Goal: Book appointment/travel/reservation

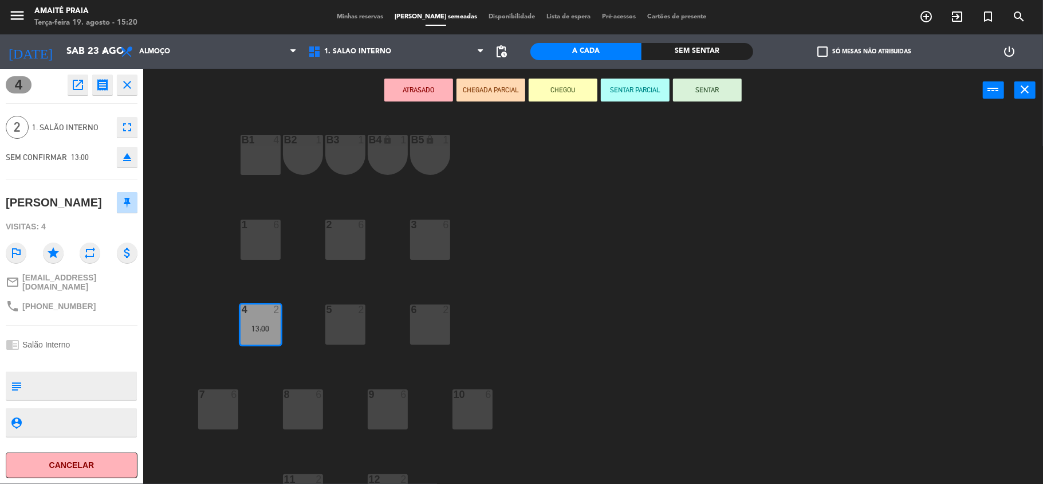
click at [87, 343] on div "4 open_in_new receipt 1:00 PM [DATE] 2 pessoas [PERSON_NAME] Mesa 4 EXPERIENCE …" at bounding box center [71, 276] width 143 height 415
click at [355, 61] on span "1. Salão Interno" at bounding box center [396, 51] width 188 height 25
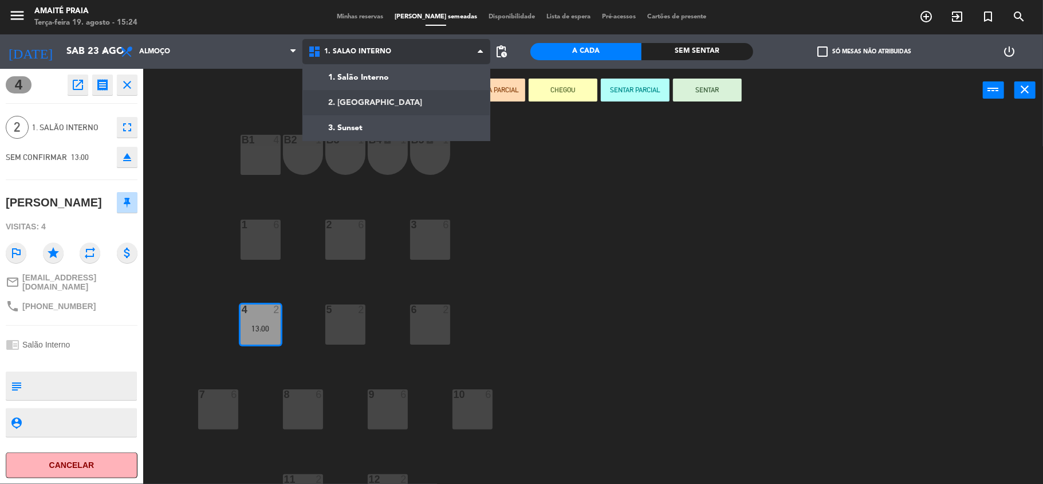
click at [359, 93] on ng-component "menu Amaité Praia Terça-feira 19. agosto - 15:24 Minhas reservas Mesas semeadas…" at bounding box center [521, 243] width 1043 height 486
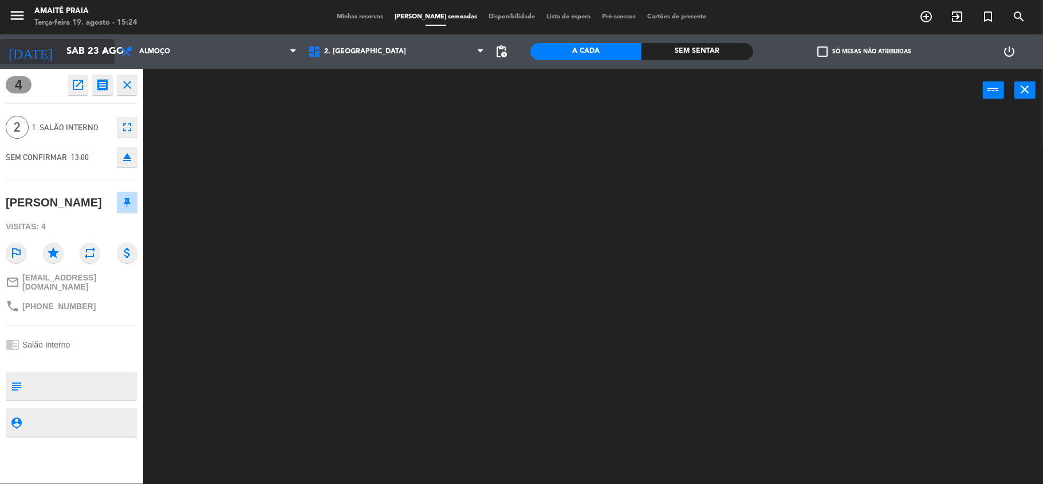
click at [81, 46] on input "Sáb 23 ago" at bounding box center [123, 52] width 124 height 22
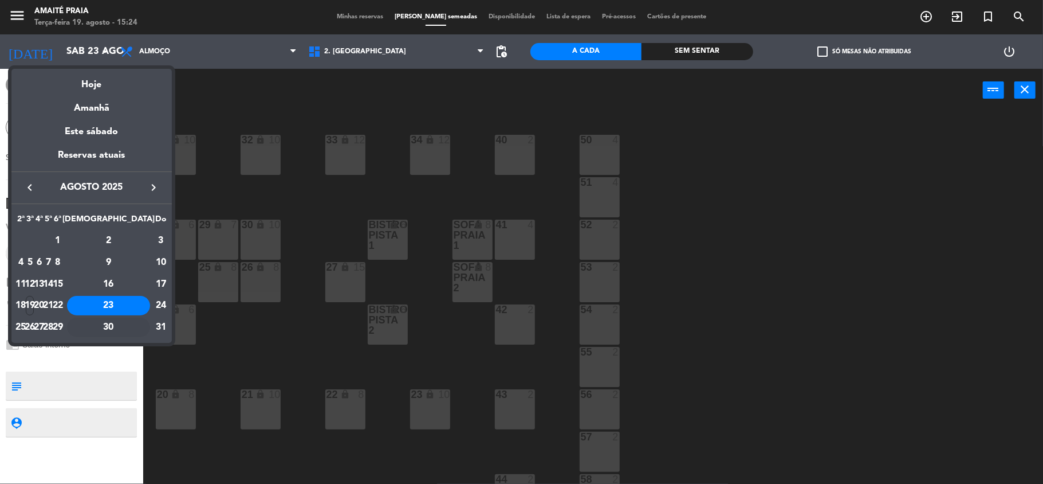
click at [136, 323] on div "30" at bounding box center [108, 326] width 83 height 19
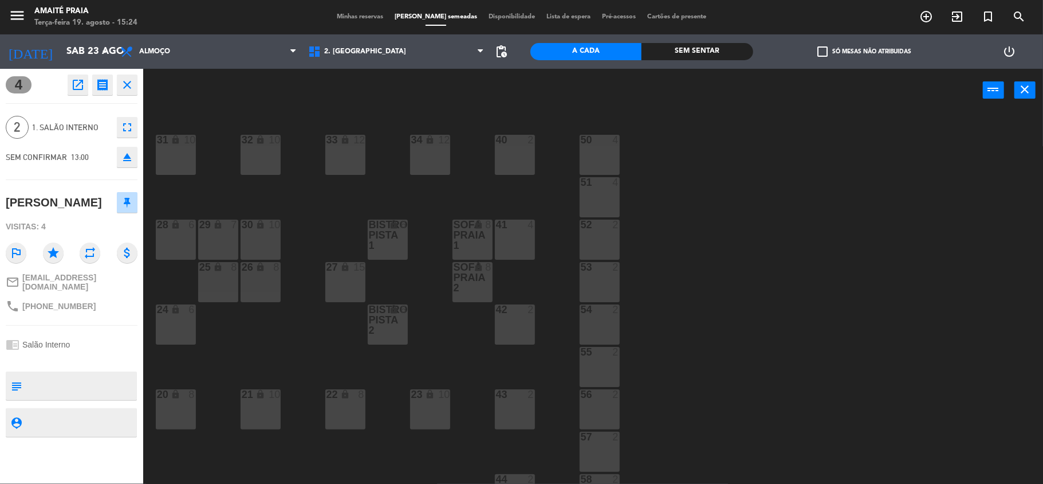
type input "Sáb 30 ago"
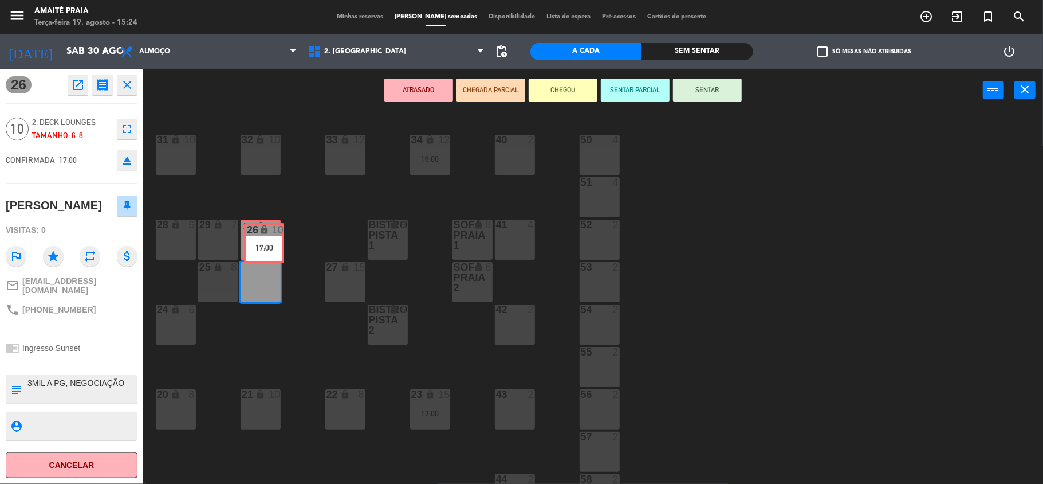
drag, startPoint x: 256, startPoint y: 278, endPoint x: 259, endPoint y: 239, distance: 39.1
click at [259, 239] on div "33 lock 12 40 2 31 lock 10 32 lock 10 34 lock 12 16:00 50 4 51 4 30 lock 10 Sof…" at bounding box center [599, 300] width 890 height 372
drag, startPoint x: 269, startPoint y: 285, endPoint x: 262, endPoint y: 250, distance: 35.6
click at [262, 250] on div "33 lock 12 40 2 31 lock 10 32 lock 10 34 lock 12 16:00 50 4 51 4 30 lock 10 Sof…" at bounding box center [599, 300] width 890 height 372
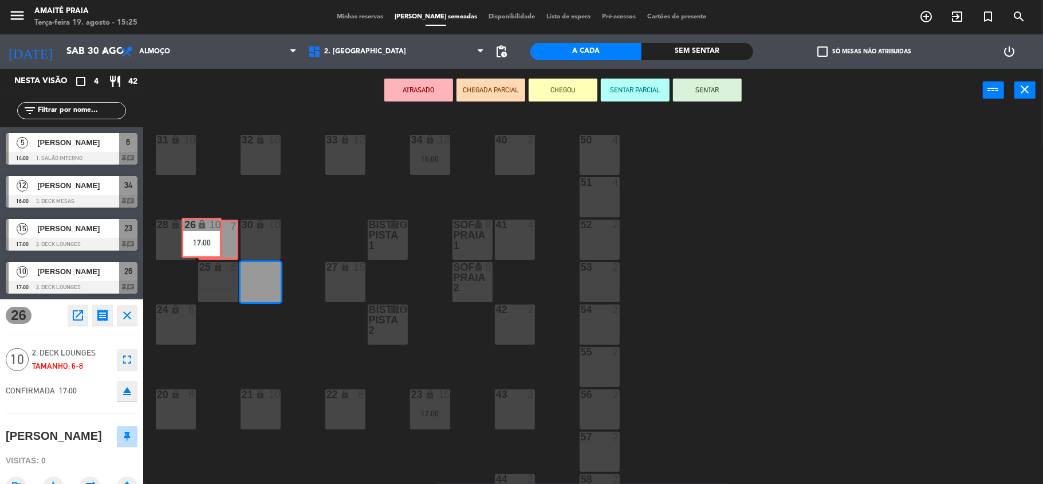
drag, startPoint x: 269, startPoint y: 278, endPoint x: 210, endPoint y: 234, distance: 73.7
click at [210, 234] on div "33 lock 12 40 2 31 lock 10 32 lock 10 34 lock 12 16:00 50 4 51 4 30 lock 10 Sof…" at bounding box center [599, 300] width 890 height 372
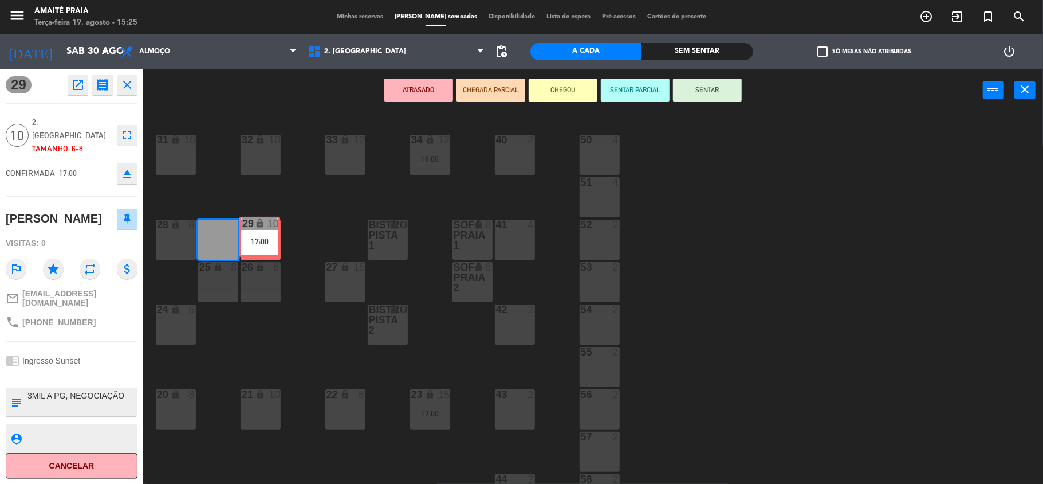
drag, startPoint x: 223, startPoint y: 243, endPoint x: 265, endPoint y: 241, distance: 41.3
click at [265, 241] on div "33 lock 12 40 2 31 lock 10 32 lock 10 34 lock 12 16:00 50 4 51 4 30 lock 10 Sof…" at bounding box center [599, 300] width 890 height 372
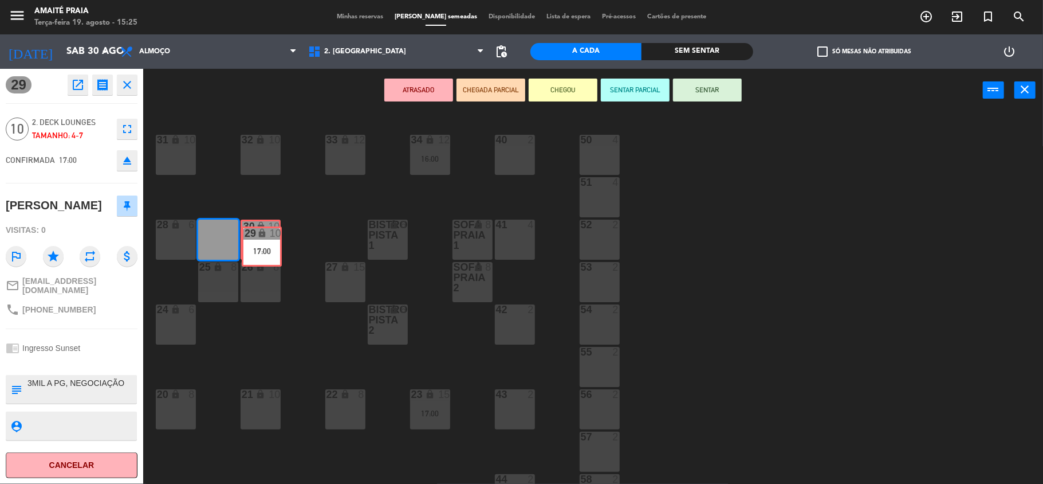
drag, startPoint x: 226, startPoint y: 237, endPoint x: 269, endPoint y: 243, distance: 44.1
click at [269, 243] on div "33 lock 12 40 2 31 lock 10 32 lock 10 34 lock 12 16:00 50 4 51 4 30 lock 10 Sof…" at bounding box center [599, 300] width 890 height 372
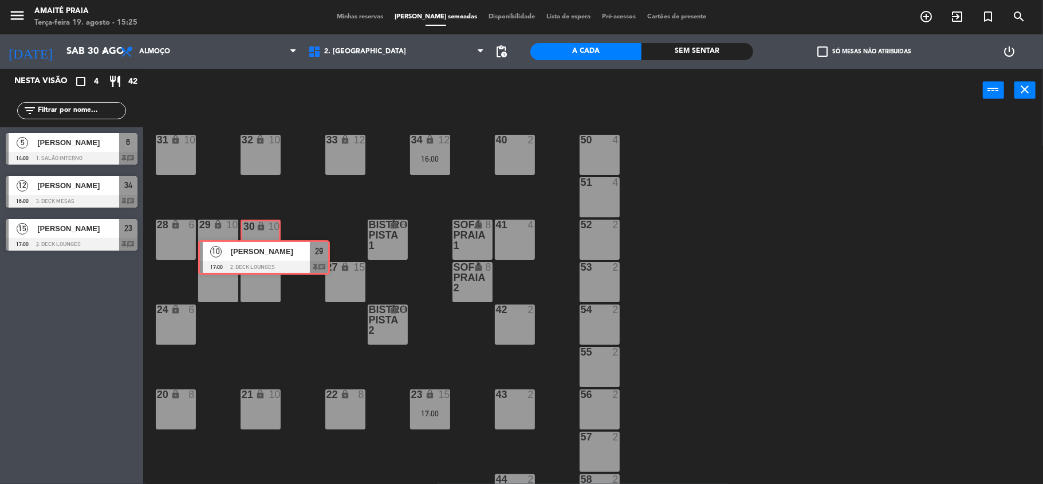
drag, startPoint x: 70, startPoint y: 273, endPoint x: 269, endPoint y: 243, distance: 201.0
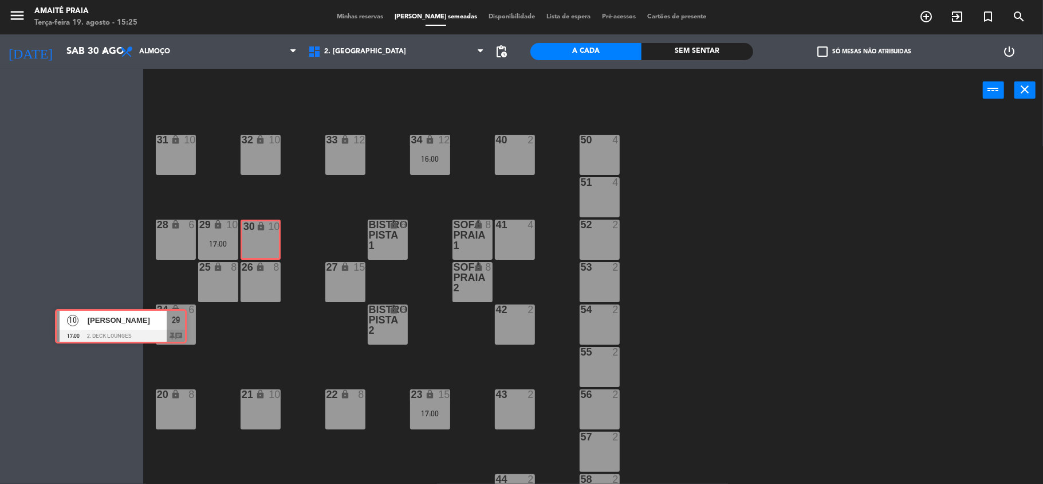
click at [269, 243] on div "Nesta visão crop_square 4 restaurant 42 filter_list 5 EVERTON VARGAS 14:00 1. S…" at bounding box center [521, 277] width 1043 height 417
